Goal: Check status: Check status

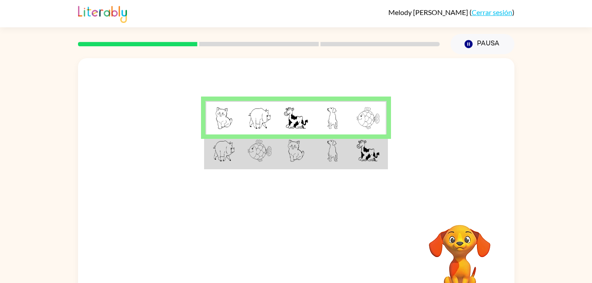
click at [294, 158] on img at bounding box center [296, 151] width 17 height 22
click at [319, 157] on td at bounding box center [332, 151] width 36 height 34
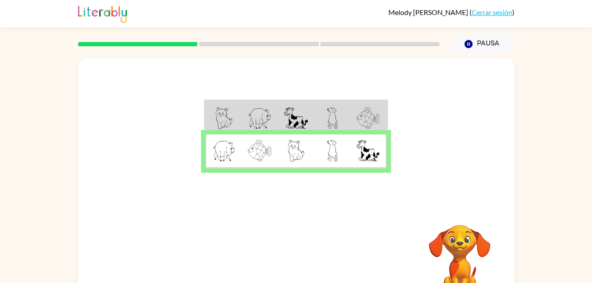
click at [320, 155] on td at bounding box center [332, 151] width 36 height 34
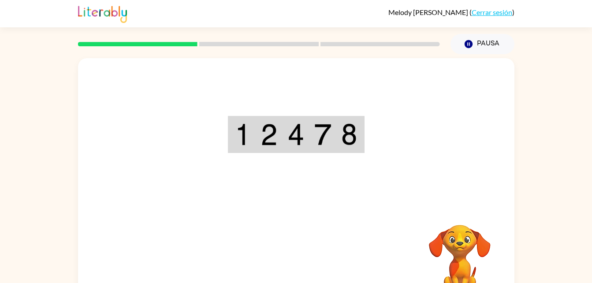
click at [322, 163] on div at bounding box center [296, 132] width 436 height 148
click at [336, 134] on td at bounding box center [322, 134] width 27 height 35
click at [170, 45] on rect at bounding box center [137, 44] width 119 height 4
click at [166, 52] on div at bounding box center [259, 44] width 372 height 31
click at [147, 37] on div at bounding box center [259, 44] width 372 height 31
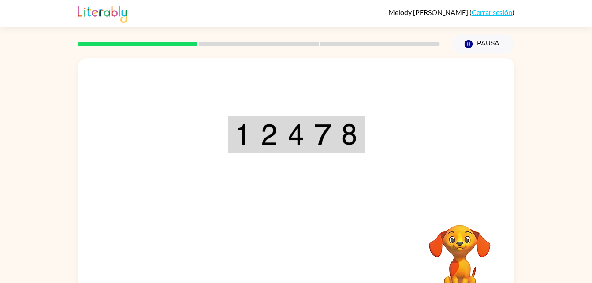
click at [325, 139] on img at bounding box center [322, 134] width 17 height 22
click at [450, 235] on video "Tu navegador debe admitir la reproducción de archivos .mp4 para usar Literably.…" at bounding box center [459, 255] width 88 height 88
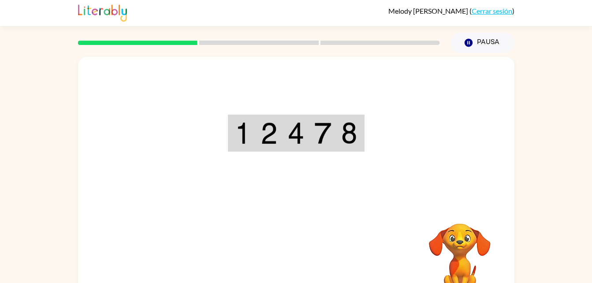
scroll to position [2, 0]
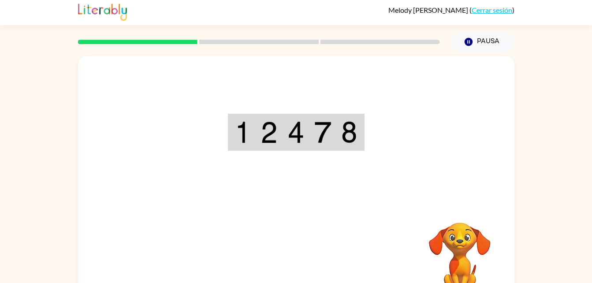
click at [460, 239] on video "Tu navegador debe admitir la reproducción de archivos .mp4 para usar Literably.…" at bounding box center [459, 253] width 88 height 88
click at [456, 254] on video "Tu navegador debe admitir la reproducción de archivos .mp4 para usar Literably.…" at bounding box center [459, 253] width 88 height 88
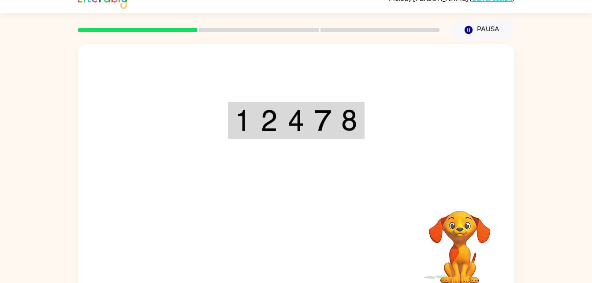
scroll to position [27, 0]
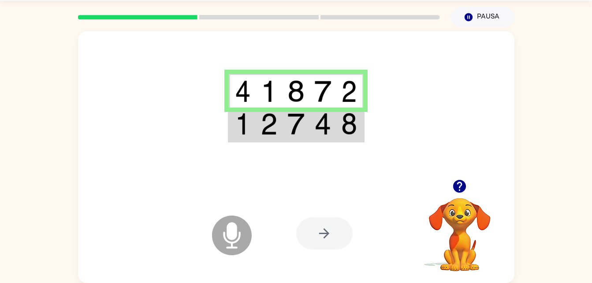
click at [316, 238] on div at bounding box center [324, 233] width 56 height 32
click at [260, 90] on td at bounding box center [269, 91] width 27 height 34
click at [474, 222] on video "Tu navegador debe admitir la reproducción de archivos .mp4 para usar Literably.…" at bounding box center [459, 228] width 88 height 88
click at [463, 198] on video "Tu navegador debe admitir la reproducción de archivos .mp4 para usar Literably.…" at bounding box center [459, 228] width 88 height 88
click at [338, 238] on div at bounding box center [324, 233] width 56 height 32
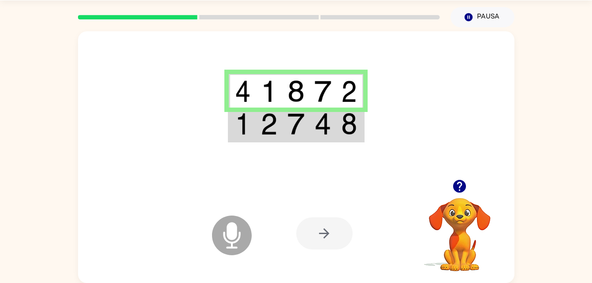
click at [459, 196] on button "button" at bounding box center [459, 186] width 22 height 22
click at [295, 135] on td at bounding box center [295, 124] width 27 height 34
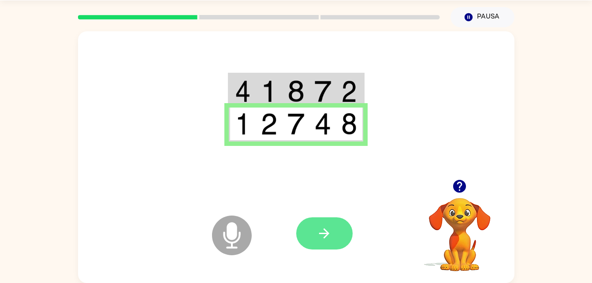
click at [326, 242] on button "button" at bounding box center [324, 233] width 56 height 32
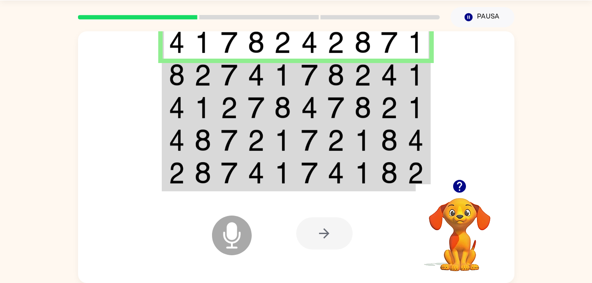
click at [366, 73] on img at bounding box center [362, 75] width 17 height 22
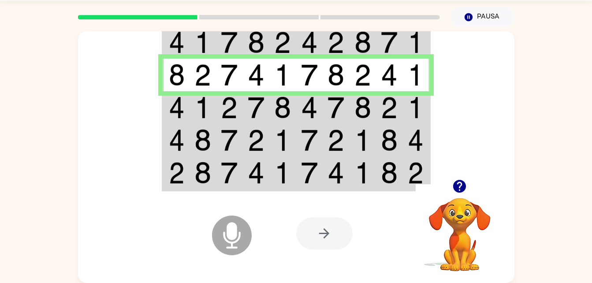
click at [211, 114] on td at bounding box center [202, 107] width 27 height 33
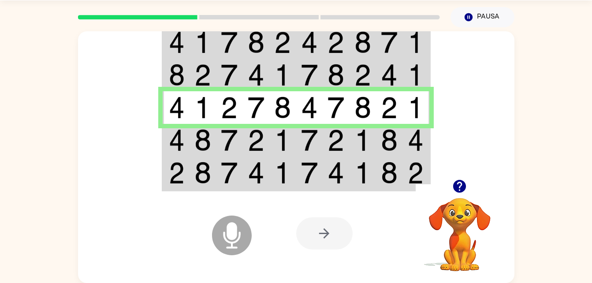
click at [290, 141] on img at bounding box center [282, 140] width 17 height 22
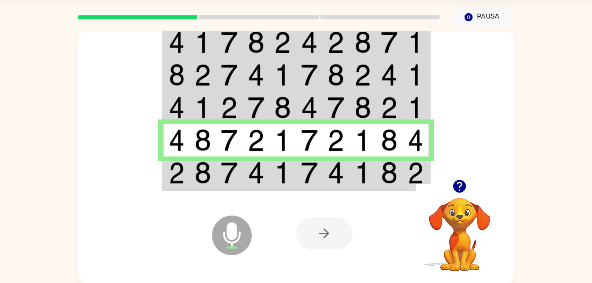
click at [238, 165] on td at bounding box center [229, 173] width 27 height 34
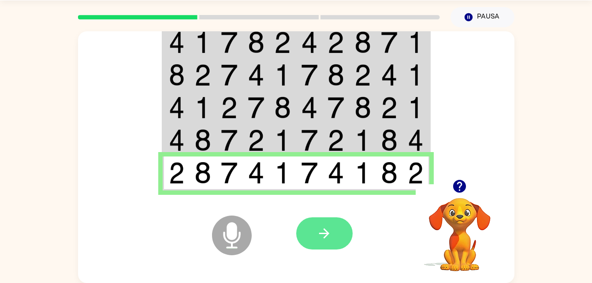
click at [335, 246] on button "button" at bounding box center [324, 233] width 56 height 32
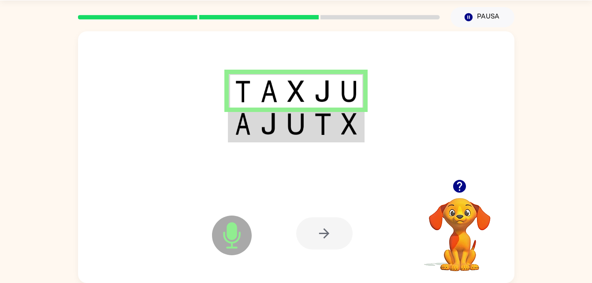
click at [327, 128] on img at bounding box center [322, 124] width 17 height 22
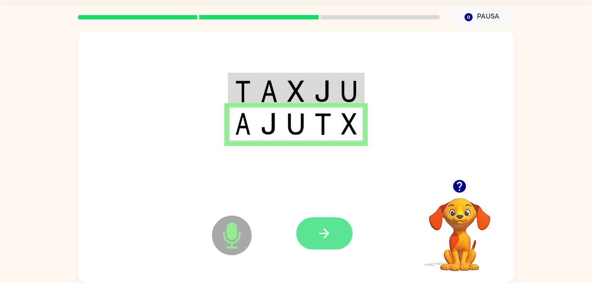
click at [333, 235] on button "button" at bounding box center [324, 233] width 56 height 32
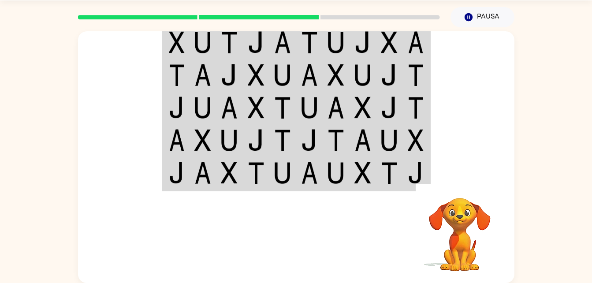
click at [311, 37] on img at bounding box center [309, 42] width 17 height 22
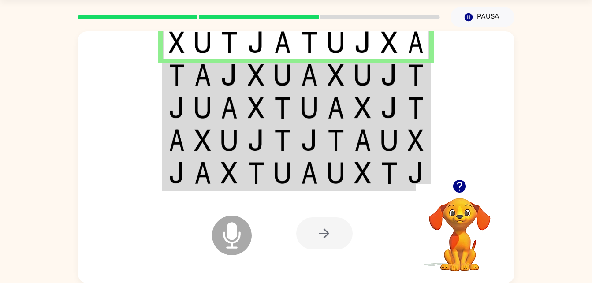
click at [388, 71] on img at bounding box center [389, 75] width 17 height 22
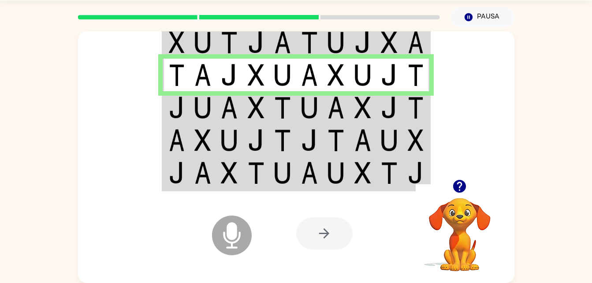
click at [317, 107] on img at bounding box center [309, 107] width 17 height 22
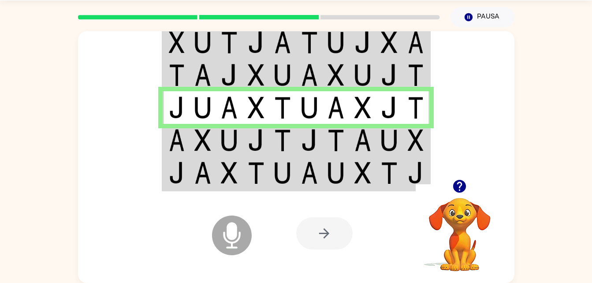
click at [228, 148] on img at bounding box center [229, 140] width 17 height 22
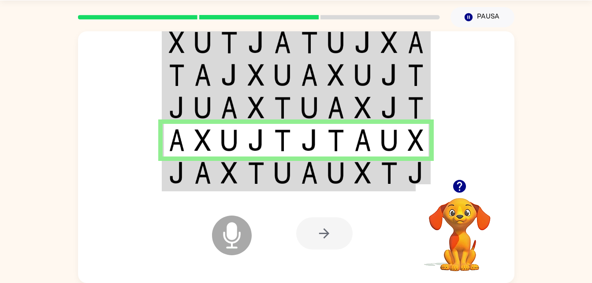
scroll to position [19, 0]
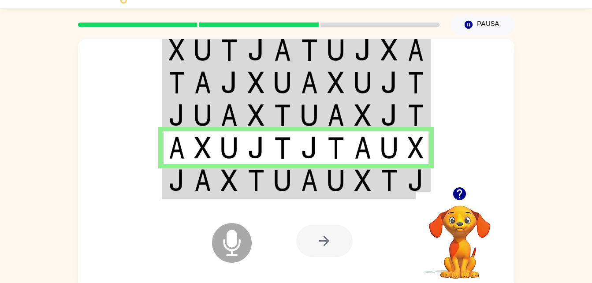
click at [352, 174] on td at bounding box center [362, 181] width 27 height 34
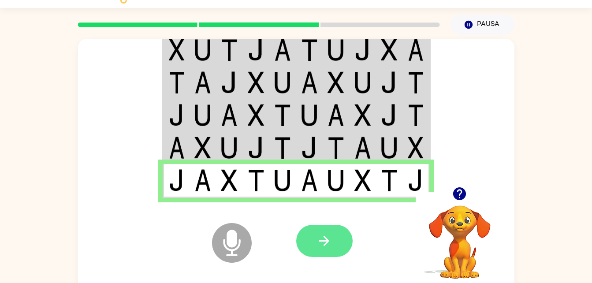
click at [339, 245] on button "button" at bounding box center [324, 241] width 56 height 32
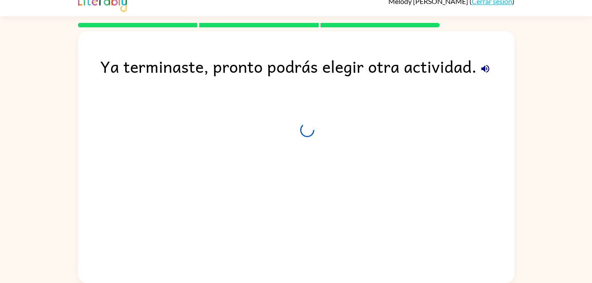
scroll to position [11, 0]
